Goal: Transaction & Acquisition: Purchase product/service

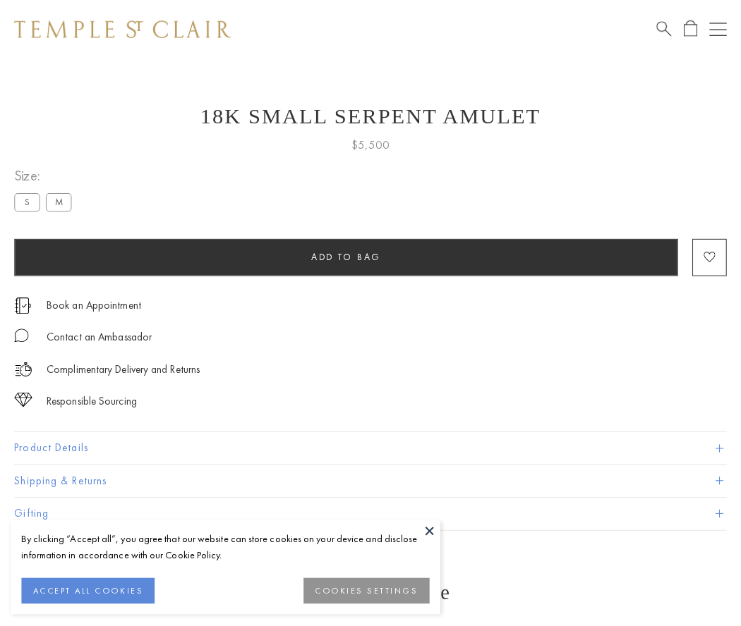
scroll to position [23, 0]
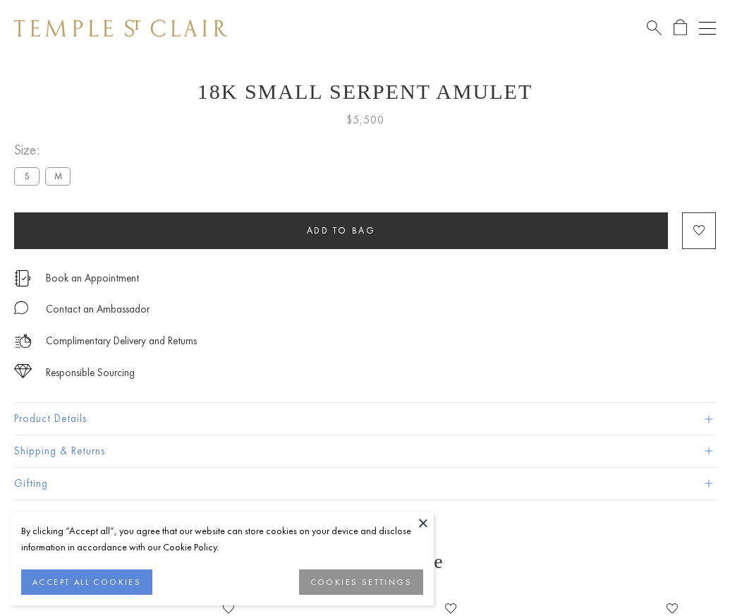
click at [341, 230] on span "Add to bag" at bounding box center [341, 230] width 69 height 12
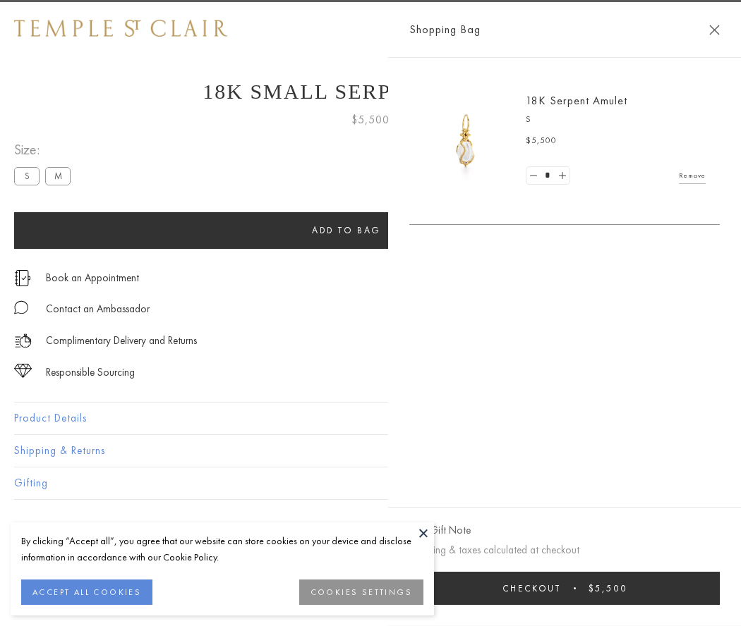
click at [565, 588] on button "Checkout $5,500" at bounding box center [564, 588] width 310 height 33
